Goal: Find specific page/section: Find specific page/section

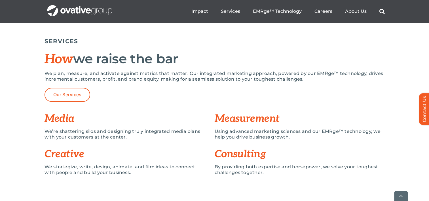
scroll to position [383, 0]
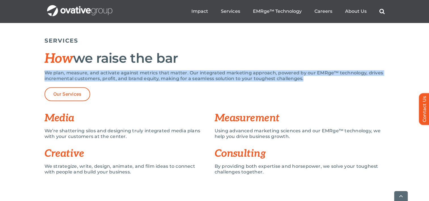
drag, startPoint x: 45, startPoint y: 72, endPoint x: 303, endPoint y: 80, distance: 258.4
click at [303, 80] on p "We plan, measure, and activate against metrics that matter. Our integrated mark…" at bounding box center [215, 75] width 340 height 11
copy p "We plan, measure, and activate against metrics that matter. Our integrated mark…"
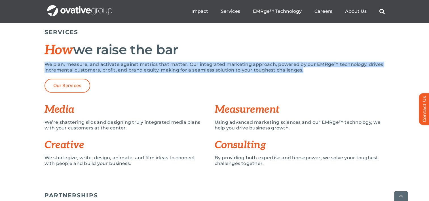
scroll to position [391, 0]
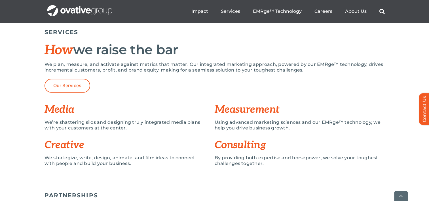
click at [183, 135] on div "We’re shattering silos and designing truly integrated media plans with your cus…" at bounding box center [126, 127] width 162 height 17
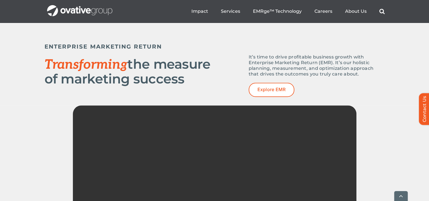
scroll to position [747, 0]
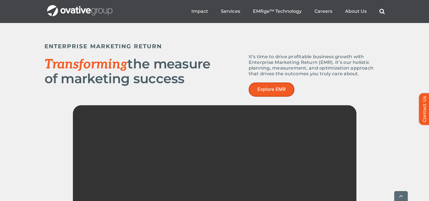
click at [262, 90] on span "Explore EMR" at bounding box center [271, 88] width 28 height 5
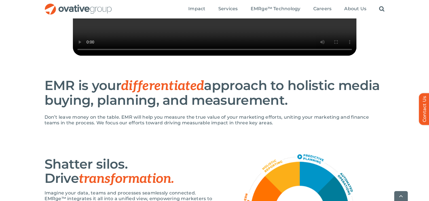
scroll to position [237, 0]
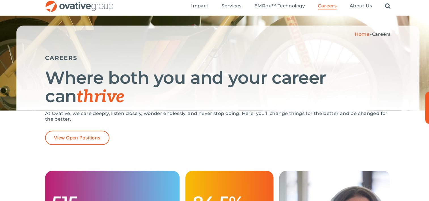
scroll to position [27, 0]
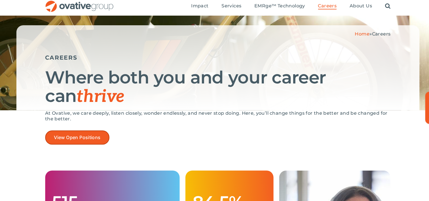
click at [64, 138] on span "View Open Positions" at bounding box center [76, 138] width 46 height 5
